Goal: Find specific page/section

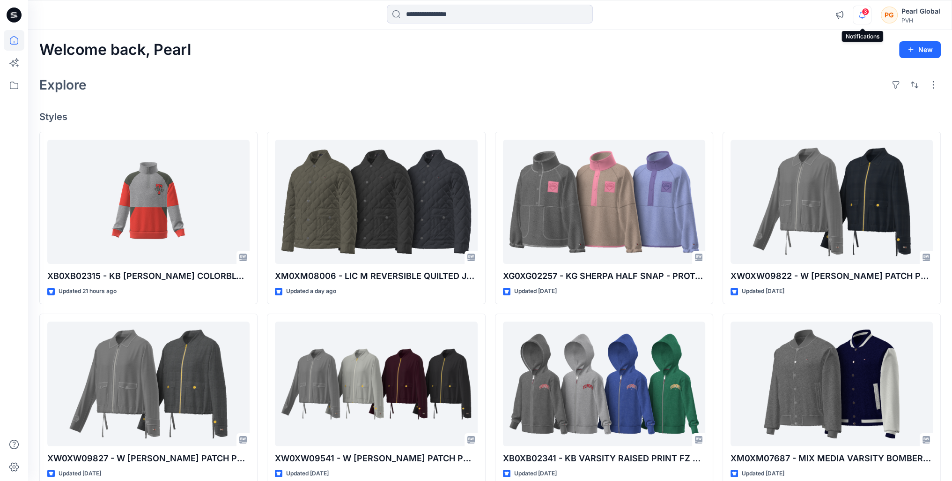
click at [863, 14] on icon "button" at bounding box center [862, 15] width 18 height 19
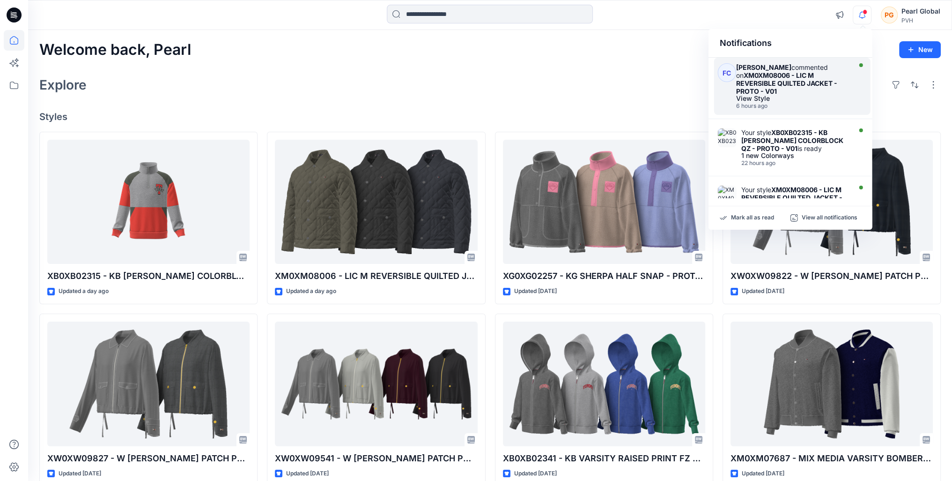
click at [789, 79] on strong "XM0XM08006 - LIC M REVERSIBLE QUILTED JACKET - PROTO - V01" at bounding box center [786, 83] width 101 height 24
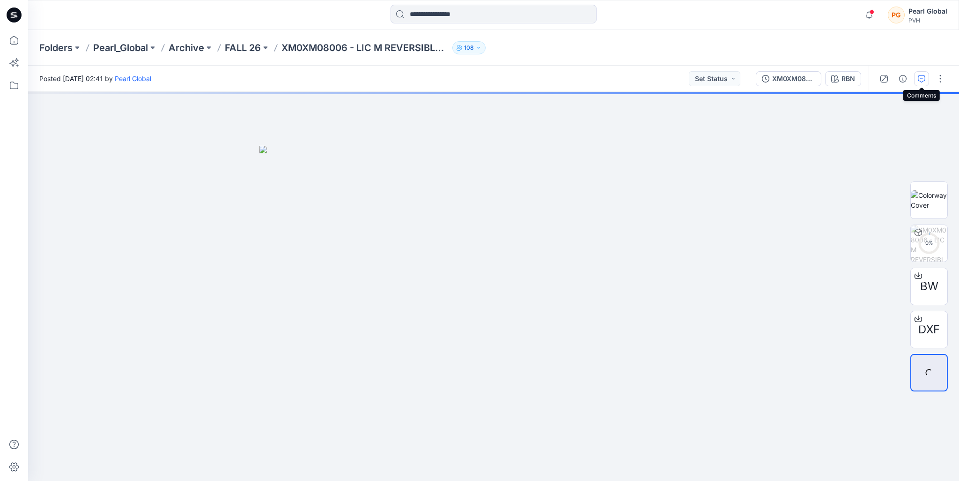
click at [921, 77] on icon "button" at bounding box center [921, 78] width 7 height 7
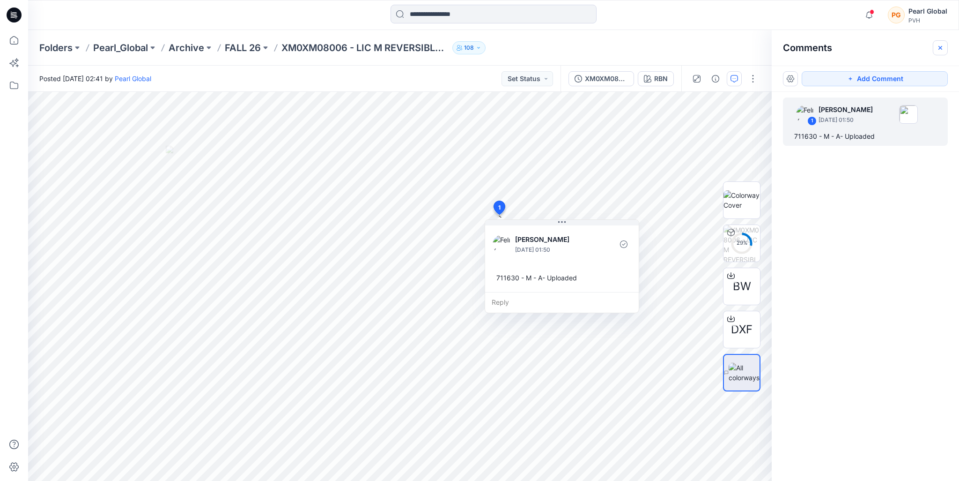
click at [942, 49] on icon "button" at bounding box center [940, 47] width 7 height 7
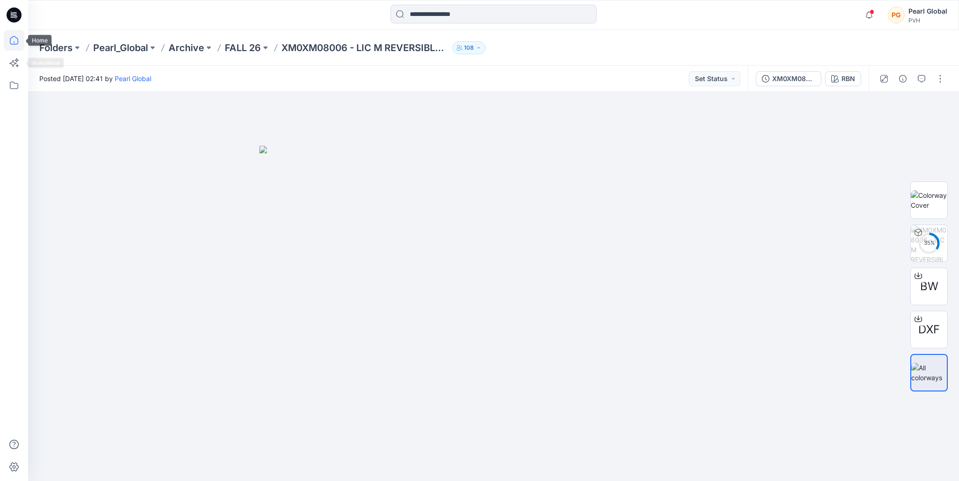
click at [11, 45] on icon at bounding box center [14, 40] width 21 height 21
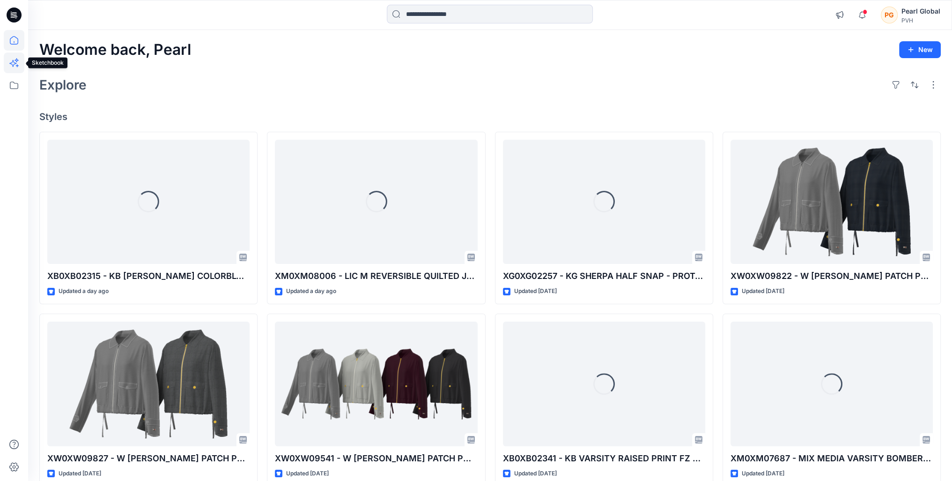
click at [13, 64] on icon at bounding box center [14, 62] width 21 height 21
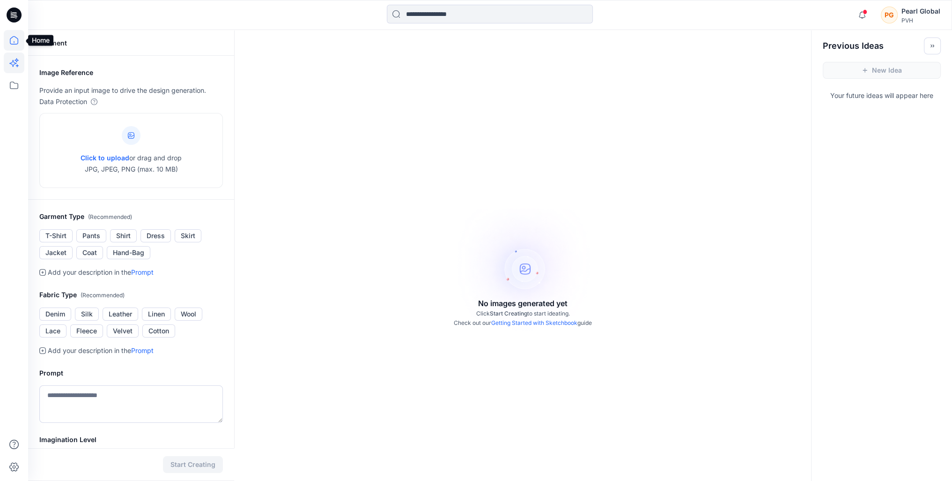
click at [11, 36] on icon at bounding box center [14, 40] width 21 height 21
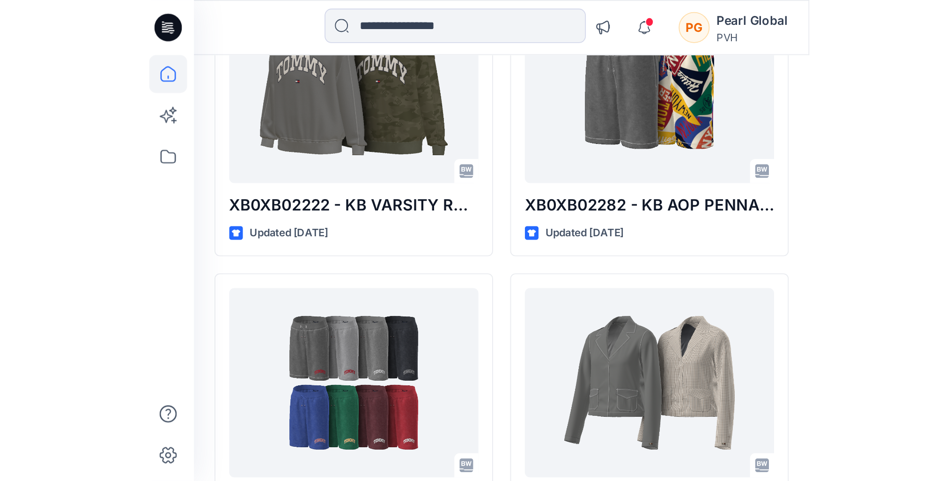
scroll to position [195, 0]
